Goal: Task Accomplishment & Management: Manage account settings

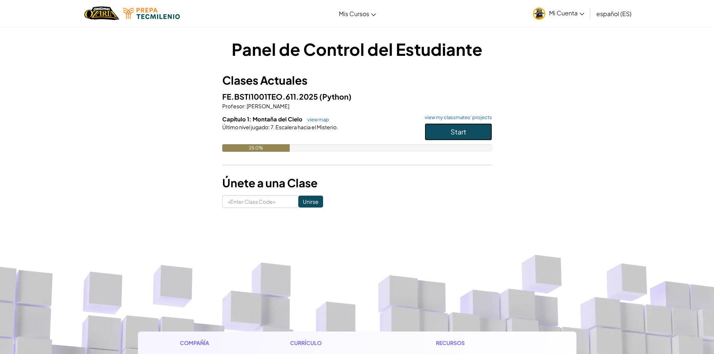
click at [467, 133] on button "Start" at bounding box center [458, 131] width 67 height 17
click at [575, 12] on span "Mi Cuenta" at bounding box center [566, 13] width 35 height 8
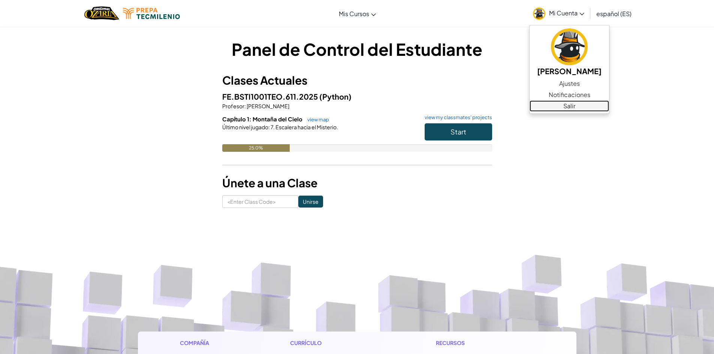
click at [566, 107] on link "Salir" at bounding box center [569, 105] width 79 height 11
